Goal: Navigation & Orientation: Go to known website

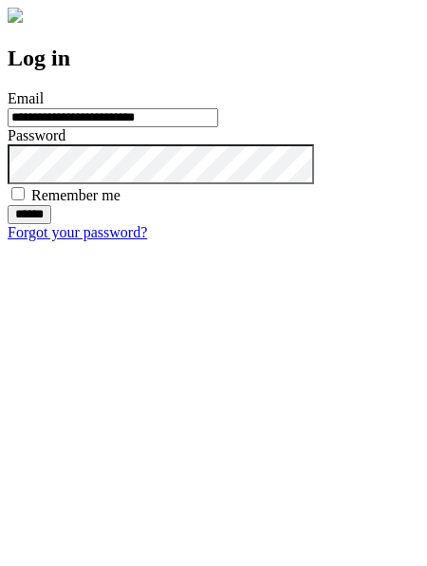
click at [51, 224] on input "******" at bounding box center [30, 214] width 44 height 19
